Goal: Task Accomplishment & Management: Manage account settings

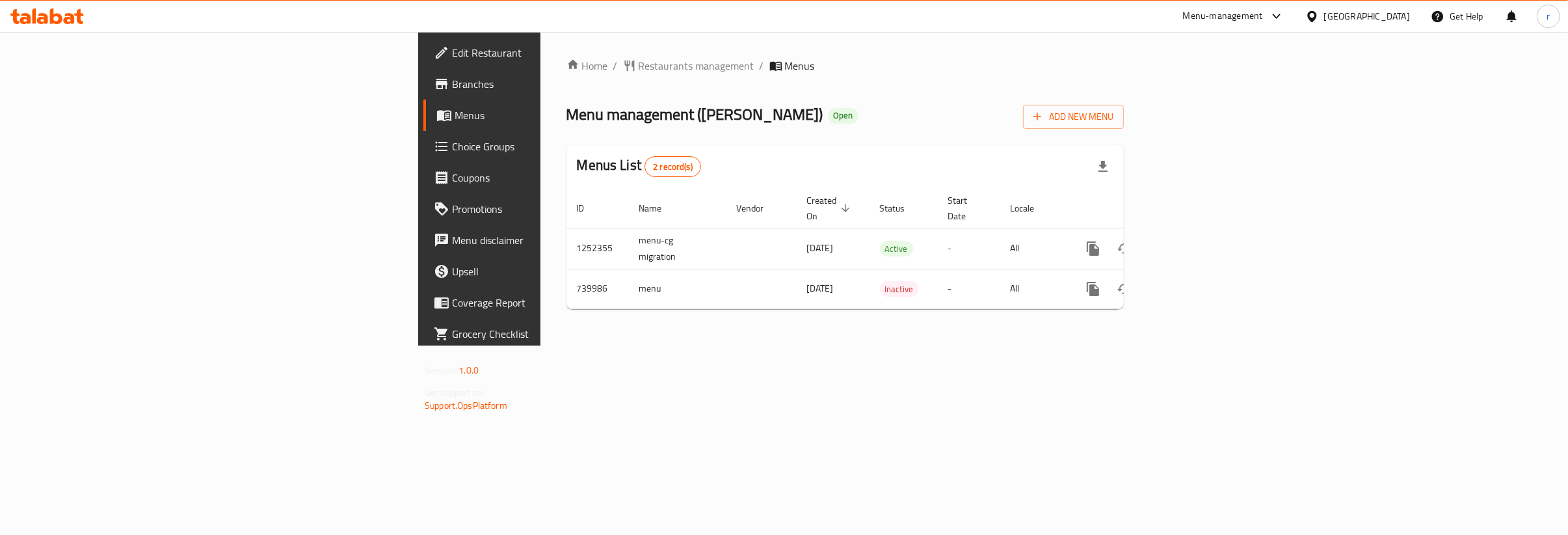
click at [452, 144] on span "Choice Groups" at bounding box center [561, 146] width 218 height 16
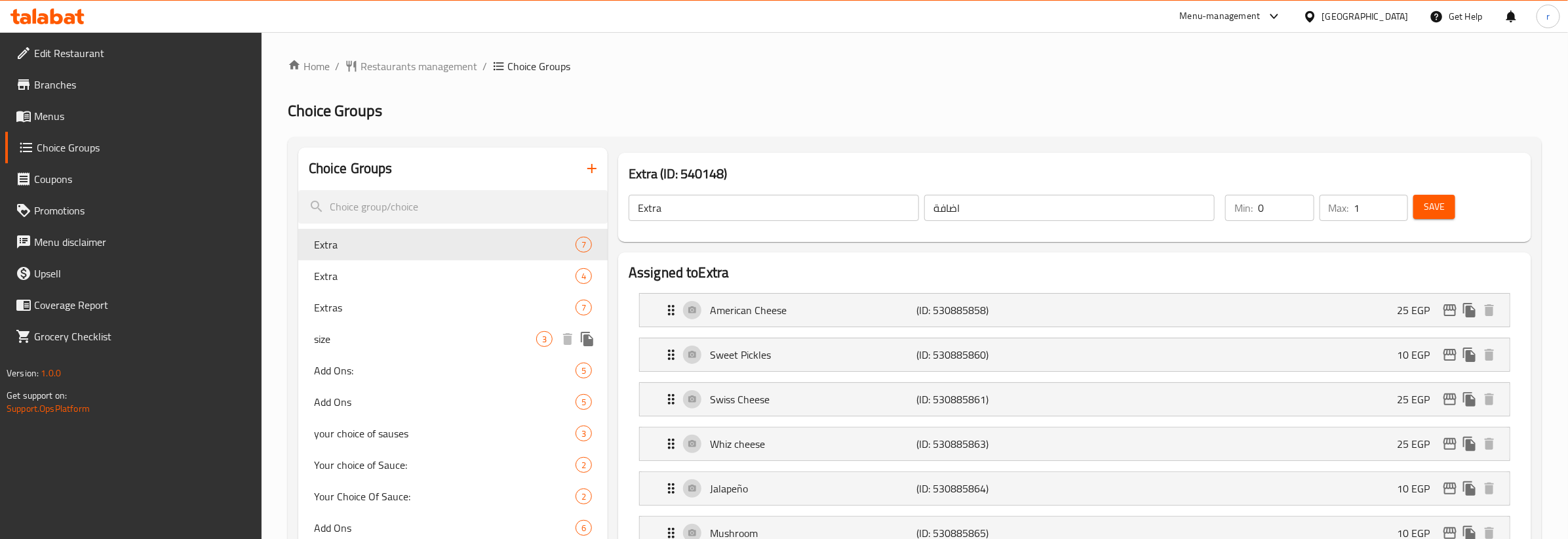
click at [371, 331] on span "size" at bounding box center [424, 339] width 222 height 16
type input "size"
type input "الحجم"
type input "1"
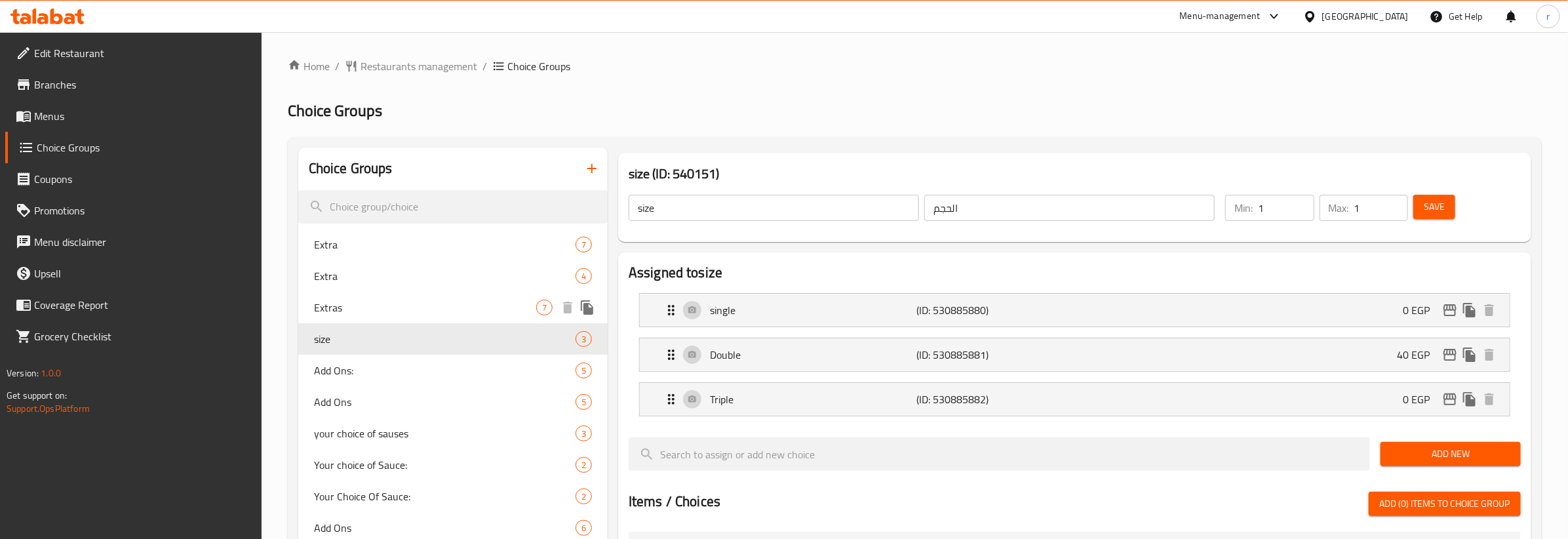
click at [363, 315] on span "Extras" at bounding box center [424, 307] width 222 height 16
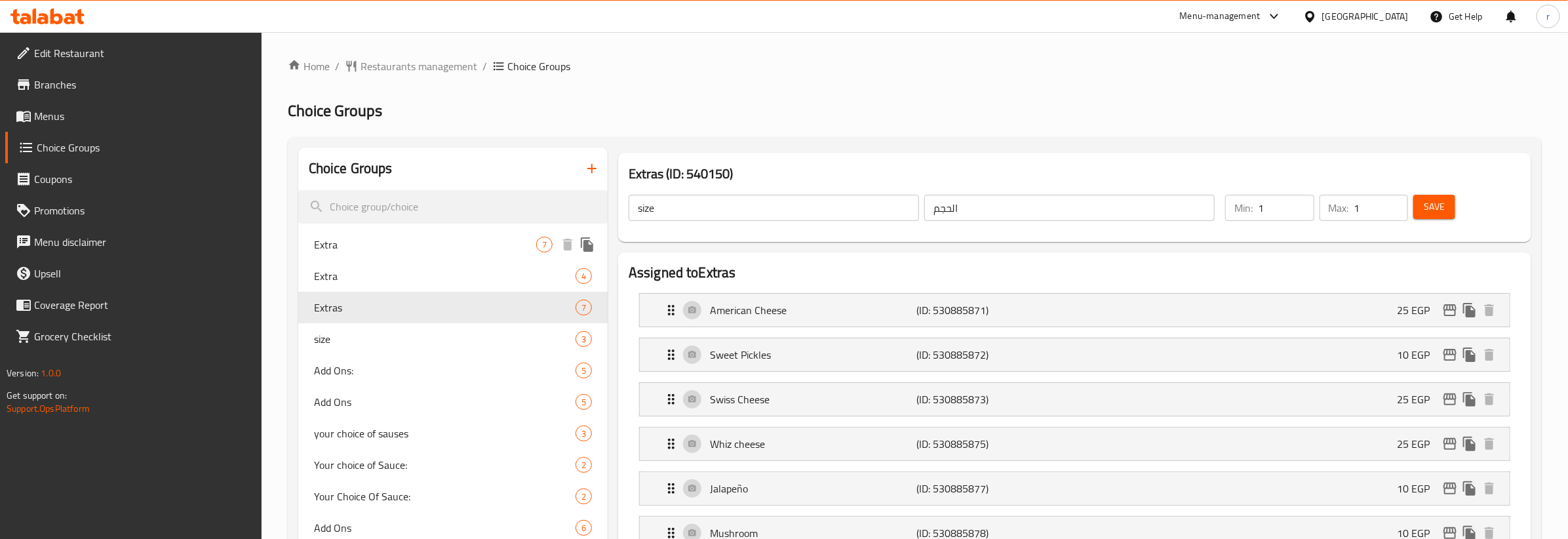
type input "Extras"
type input "الاضافات"
type input "0"
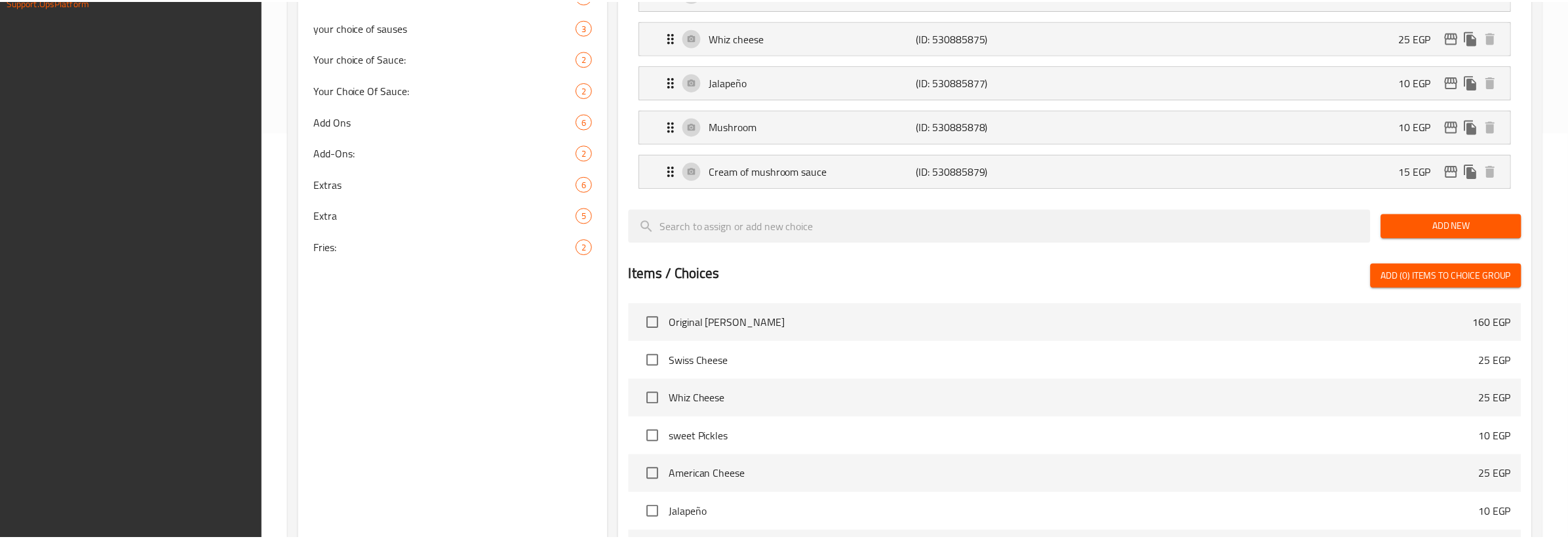
scroll to position [634, 0]
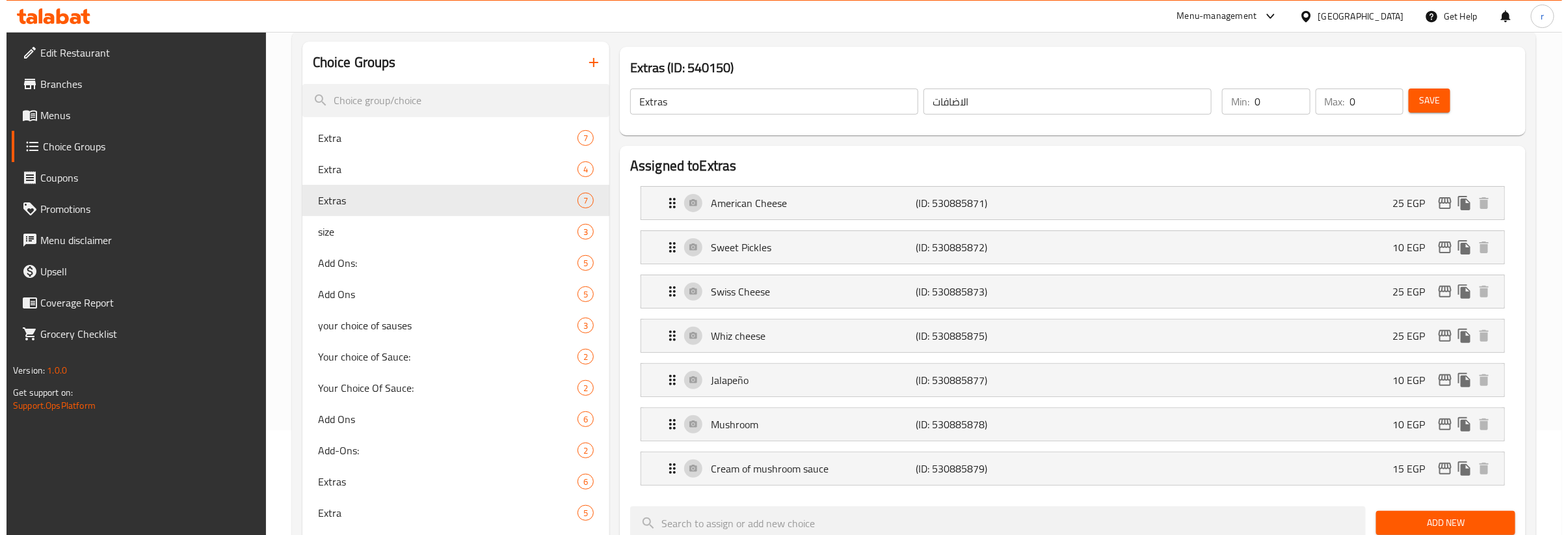
scroll to position [0, 0]
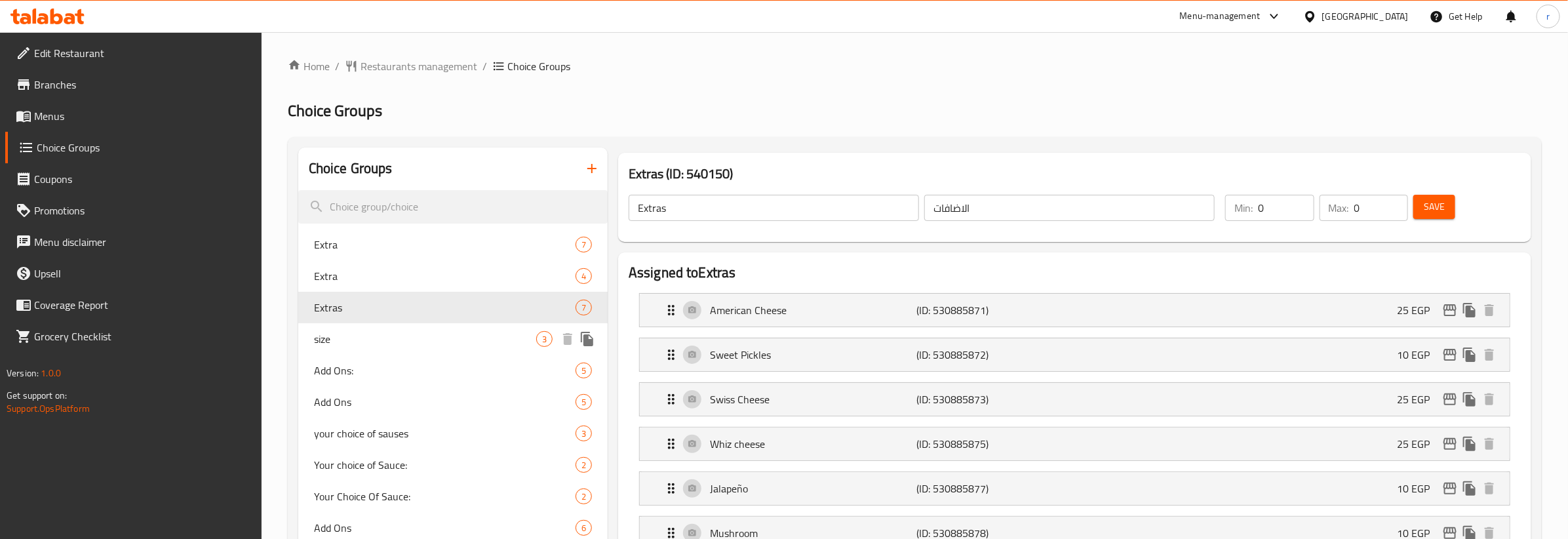
click at [376, 340] on span "size" at bounding box center [424, 339] width 222 height 16
type input "size"
type input "الحجم"
type input "1"
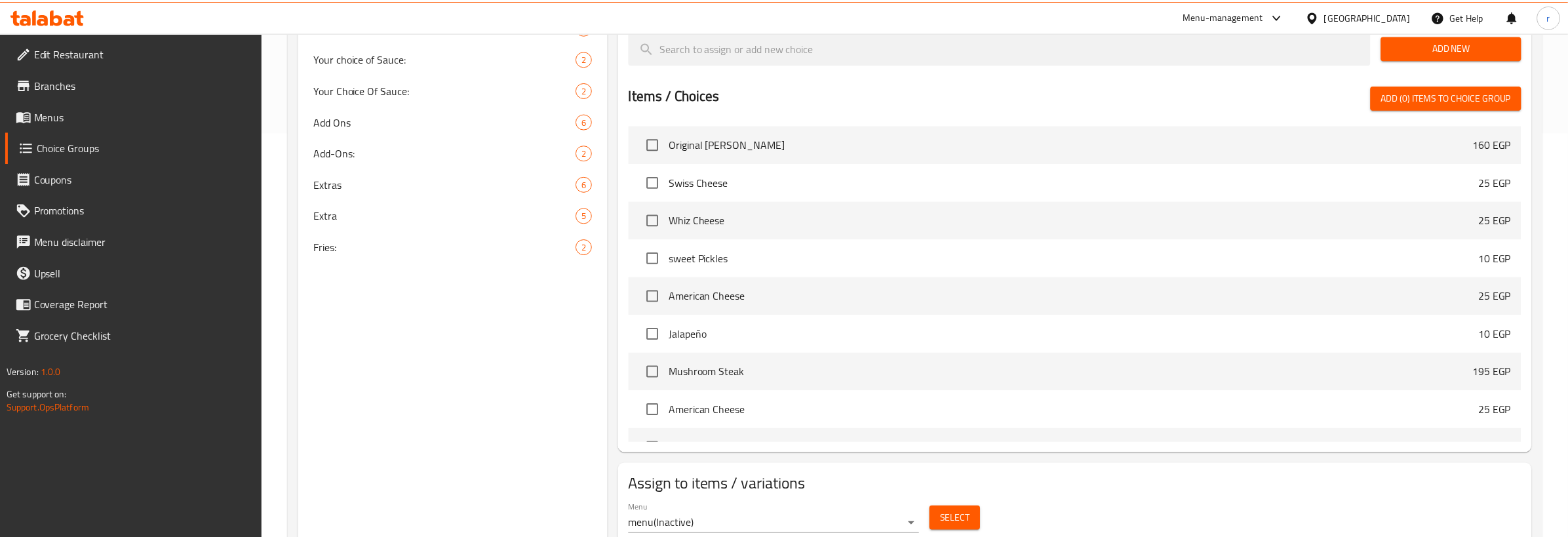
scroll to position [456, 0]
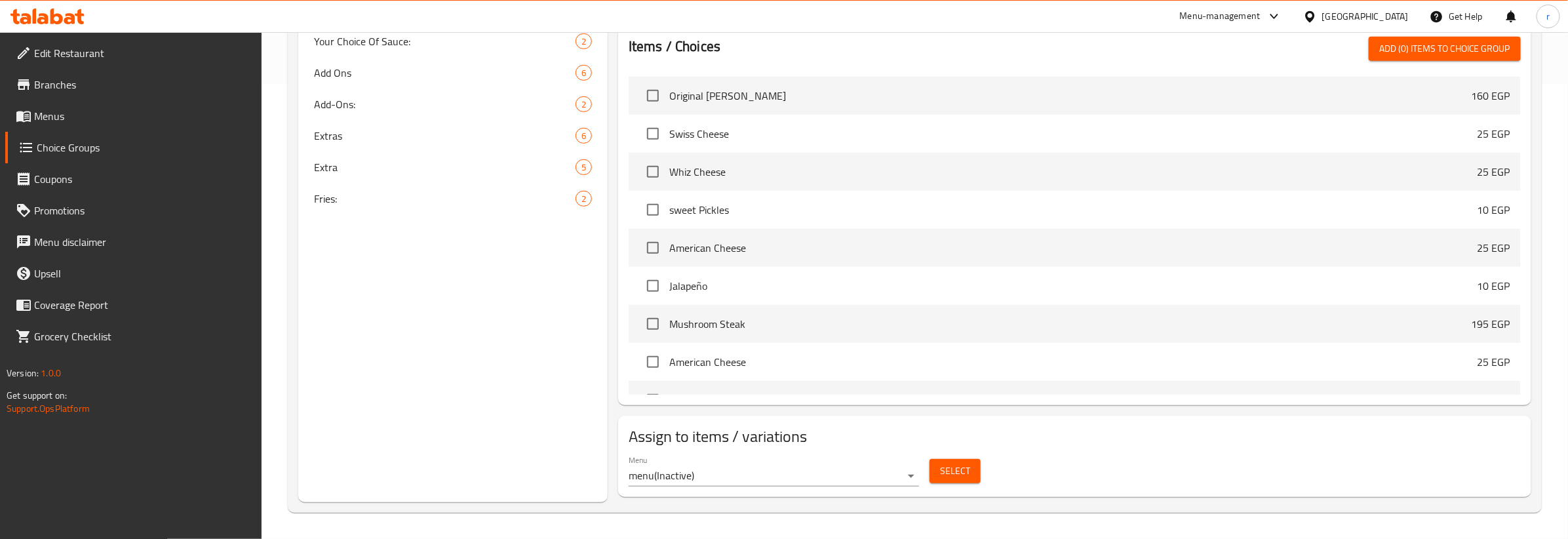
click at [931, 532] on div "Home / Restaurants management / Choice Groups Choice Groups Choice Groups Extra…" at bounding box center [915, 57] width 1306 height 961
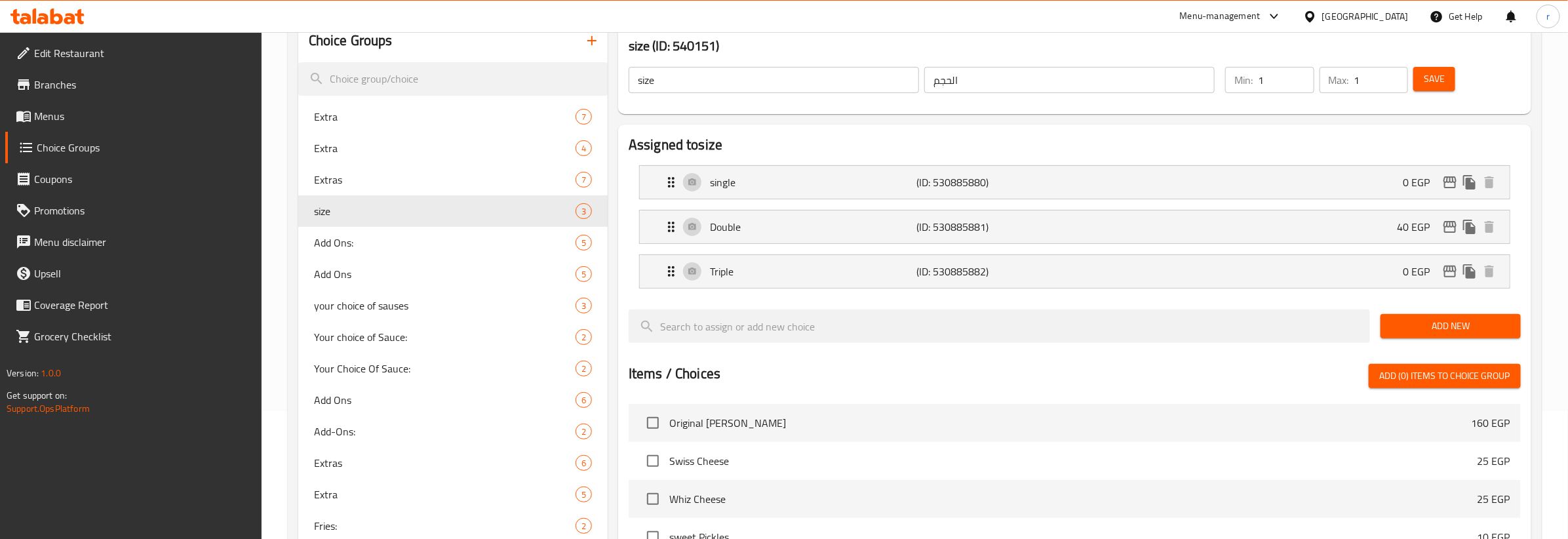
scroll to position [46, 0]
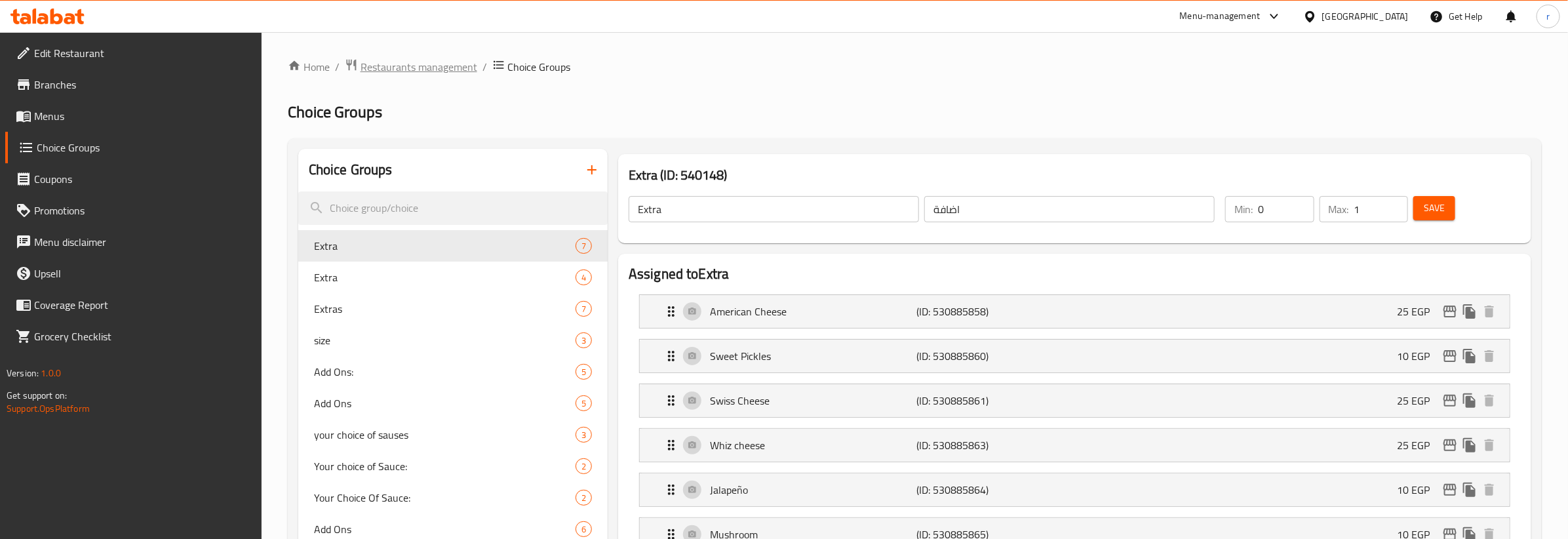
click at [403, 69] on span "Restaurants management" at bounding box center [418, 66] width 117 height 16
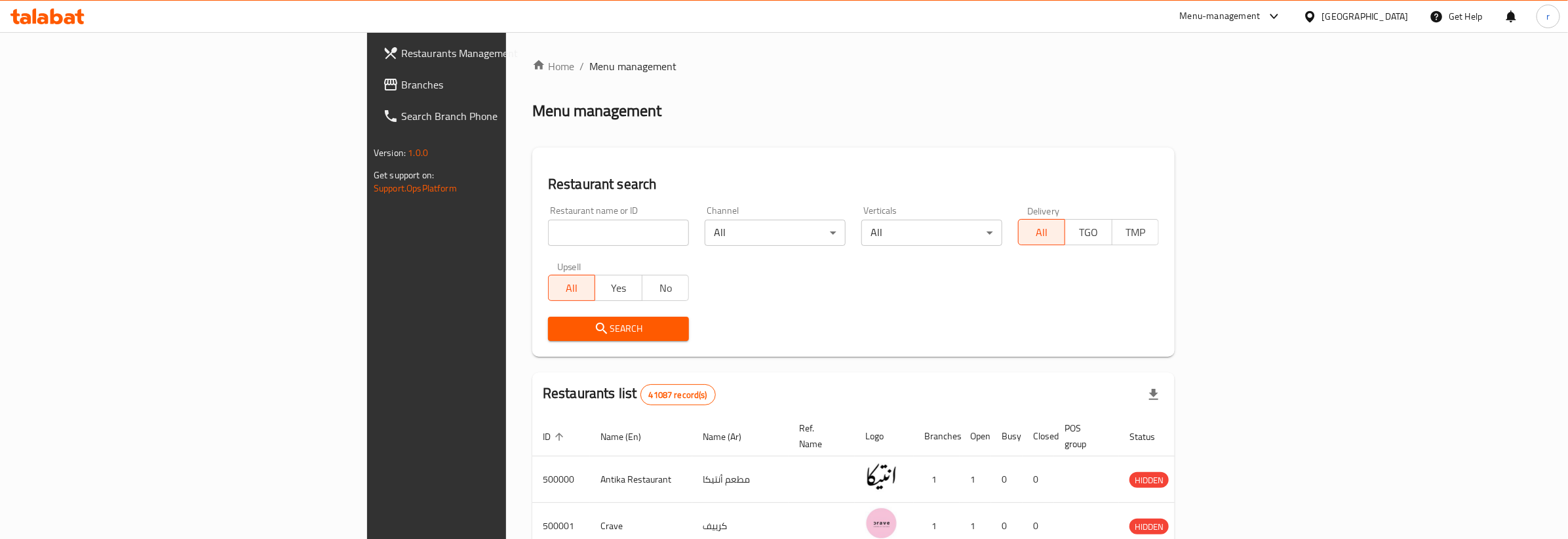
click at [401, 86] on span "Branches" at bounding box center [509, 84] width 217 height 16
